Goal: Check status: Check status

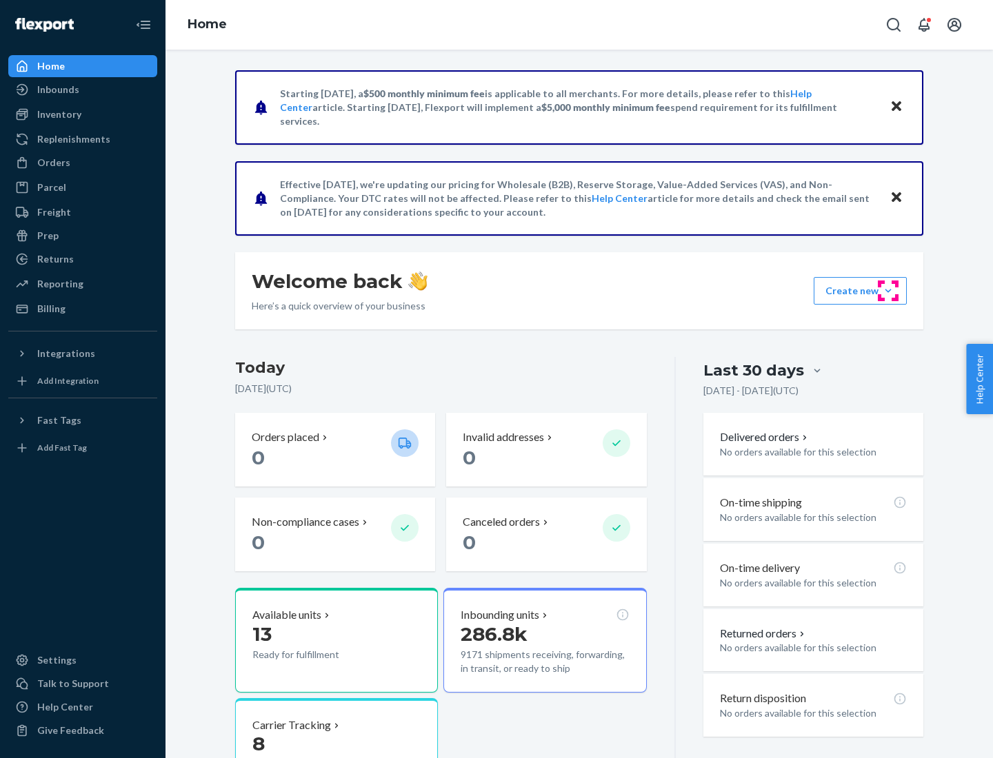
click at [888, 291] on button "Create new Create new inbound Create new order Create new product" at bounding box center [859, 291] width 93 height 28
click at [47, 236] on div "Prep" at bounding box center [47, 236] width 21 height 14
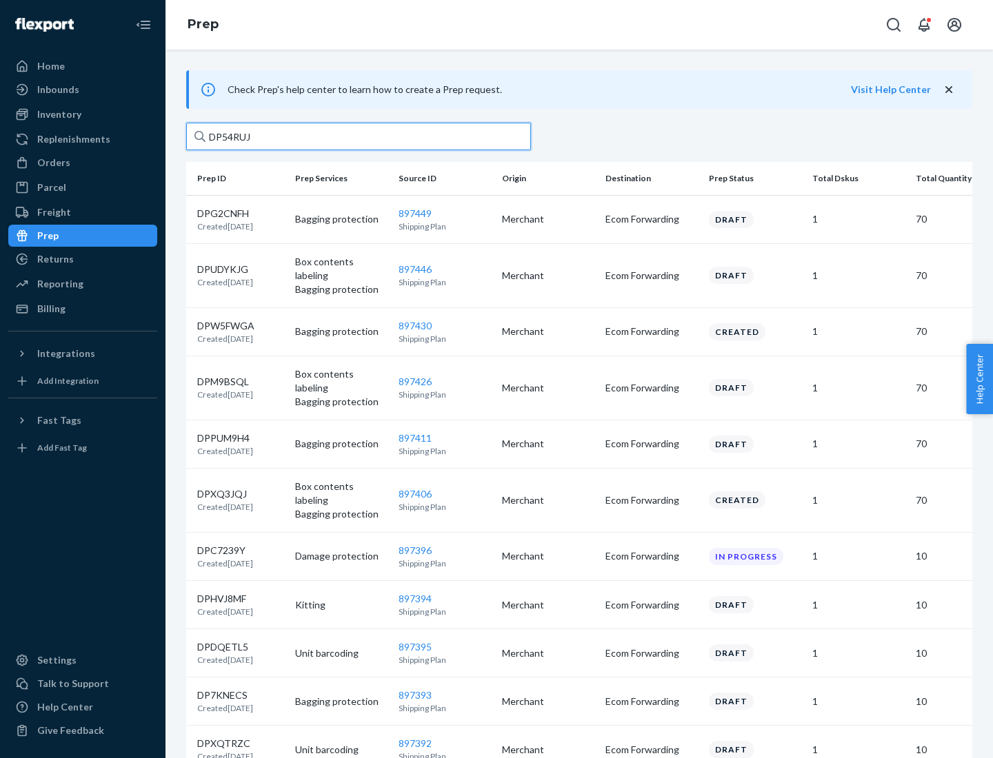
type input "DP54RUJL"
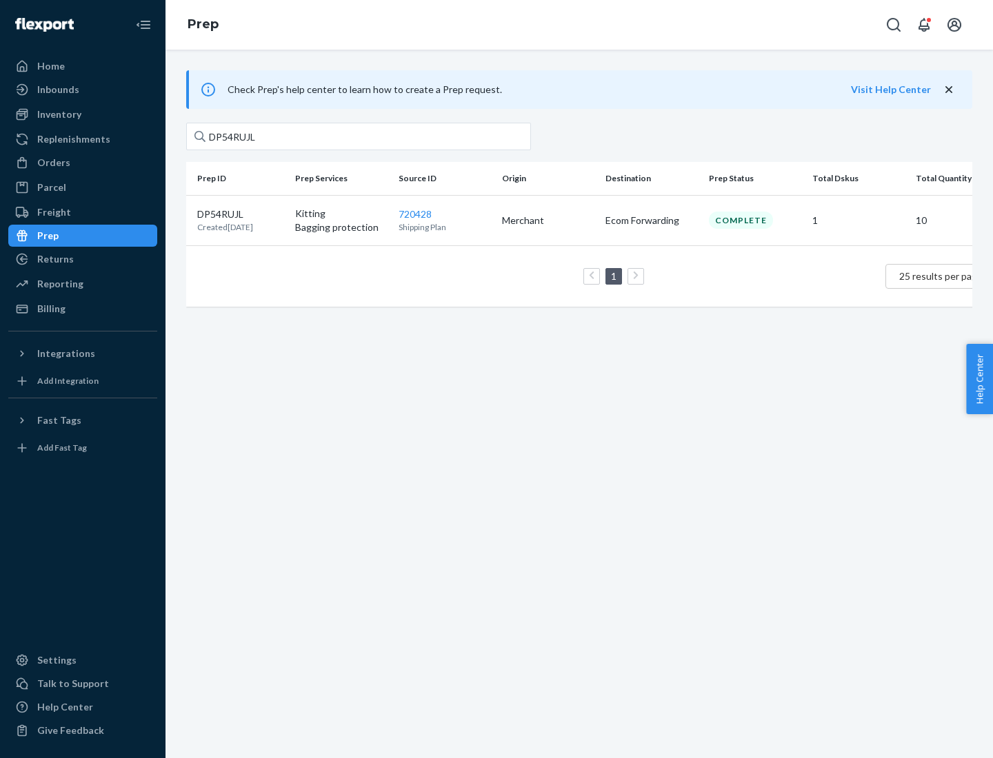
click at [241, 213] on p "DP54RUJL" at bounding box center [225, 214] width 56 height 14
